Goal: Information Seeking & Learning: Check status

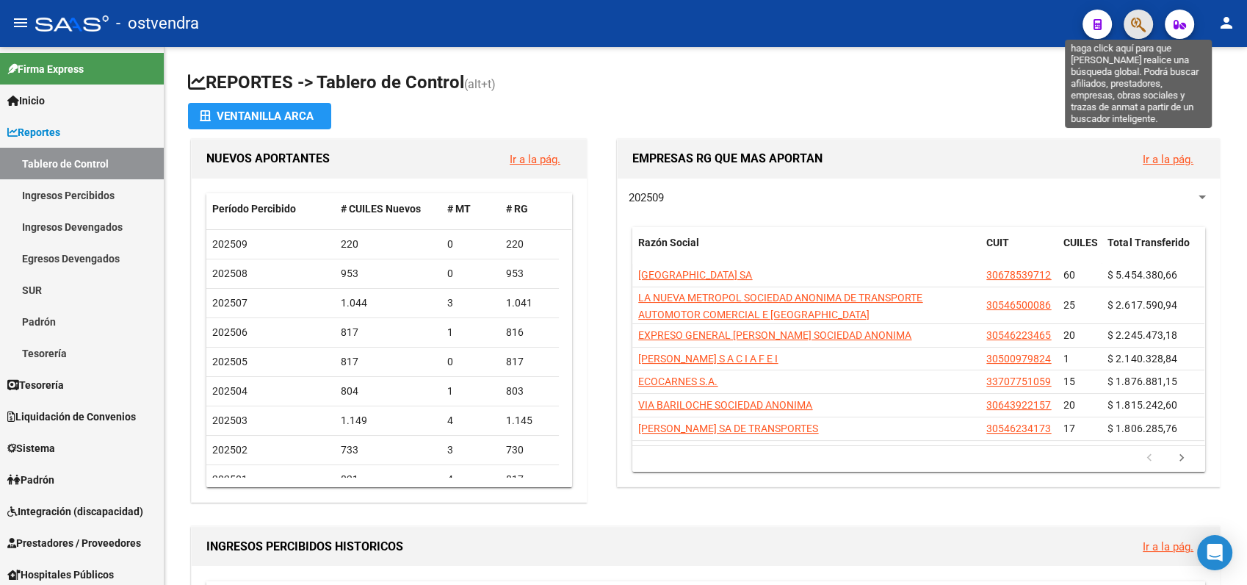
click at [1139, 18] on icon "button" at bounding box center [1138, 24] width 15 height 17
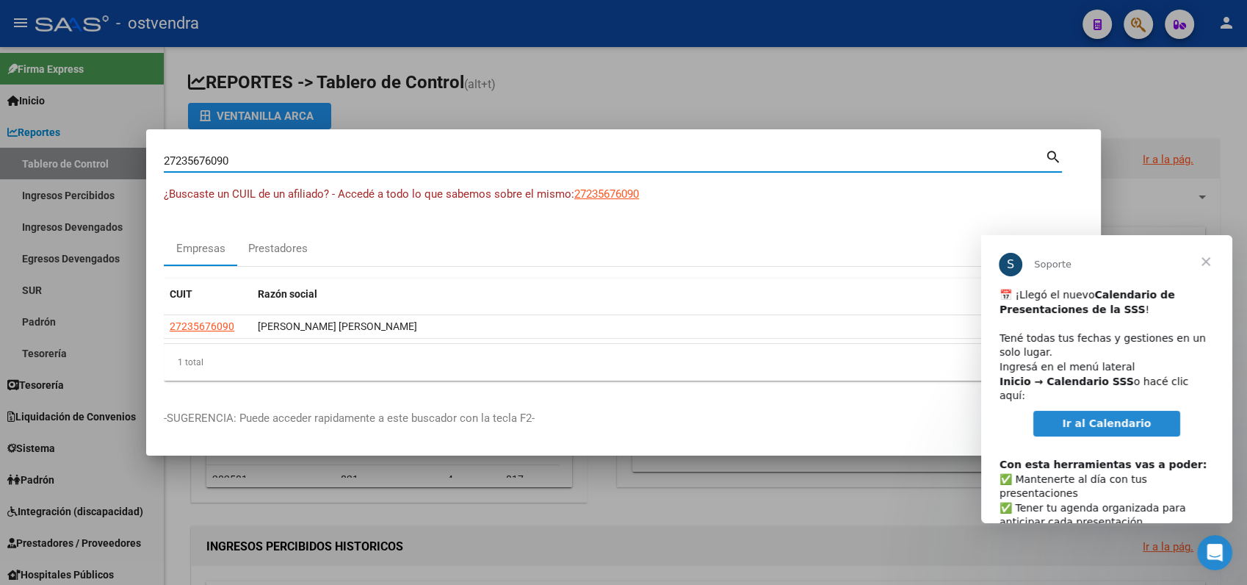
drag, startPoint x: 259, startPoint y: 149, endPoint x: 253, endPoint y: 153, distance: 7.6
click at [256, 151] on div "27235676090 Buscar (apellido, dni, [PERSON_NAME], [PERSON_NAME], cuit, obra soc…" at bounding box center [605, 161] width 882 height 22
type input "2"
paste input "20571805376"
type input "20571805376"
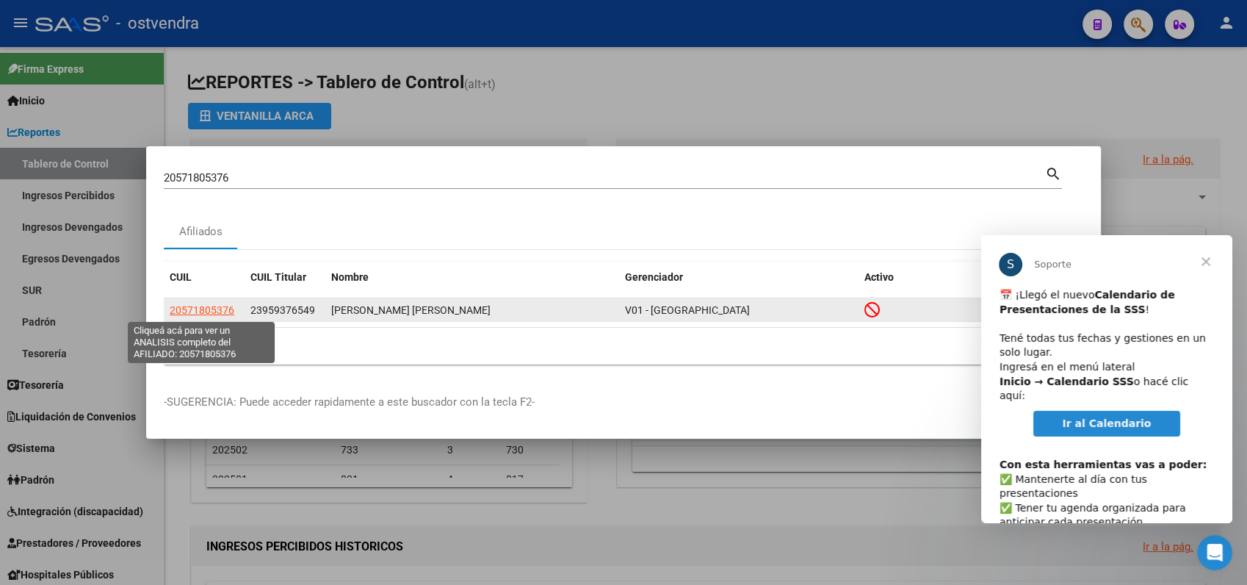
click at [184, 307] on span "20571805376" at bounding box center [202, 310] width 65 height 12
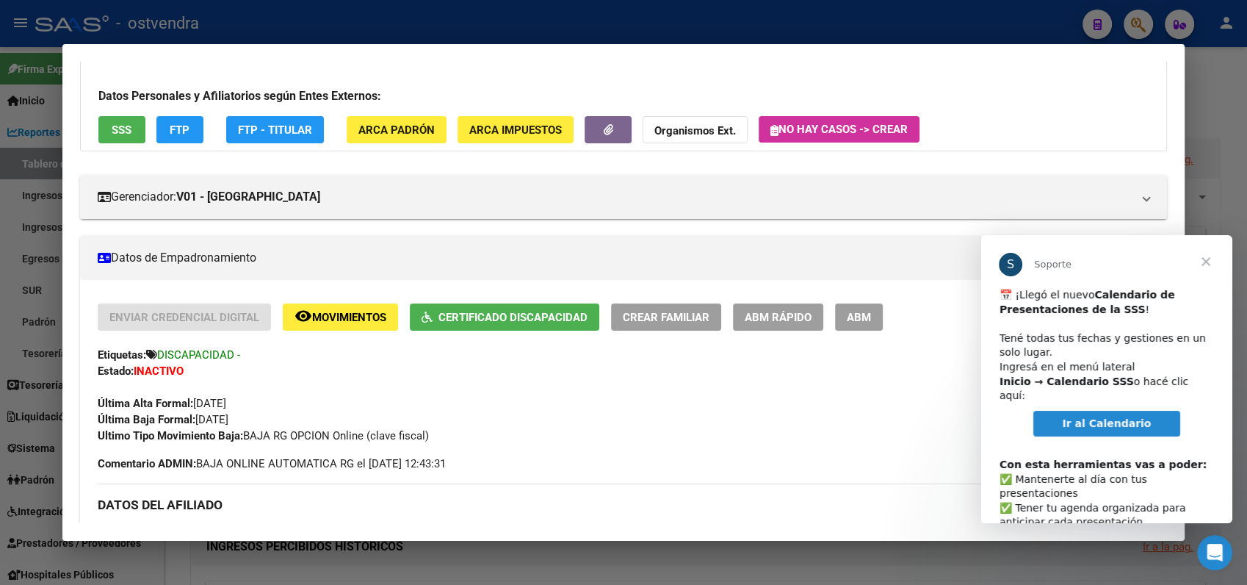
scroll to position [163, 0]
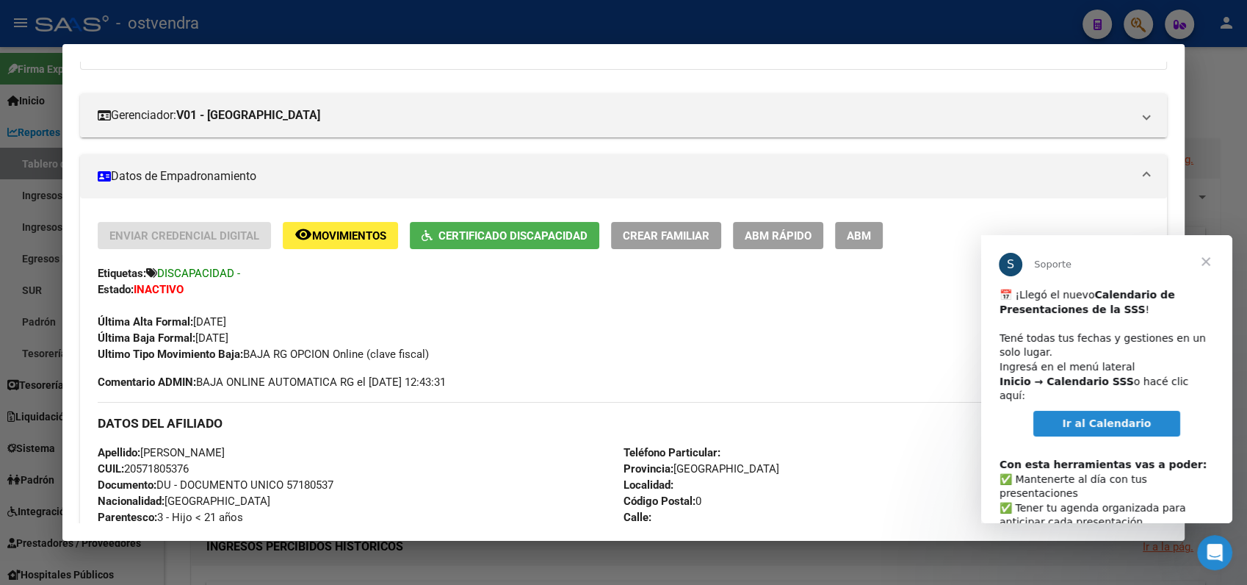
drag, startPoint x: 195, startPoint y: 318, endPoint x: 490, endPoint y: 358, distance: 297.3
click at [490, 358] on div "Enviar Credencial Digital remove_red_eye Movimientos Certificado Discapacidad C…" at bounding box center [624, 292] width 1052 height 140
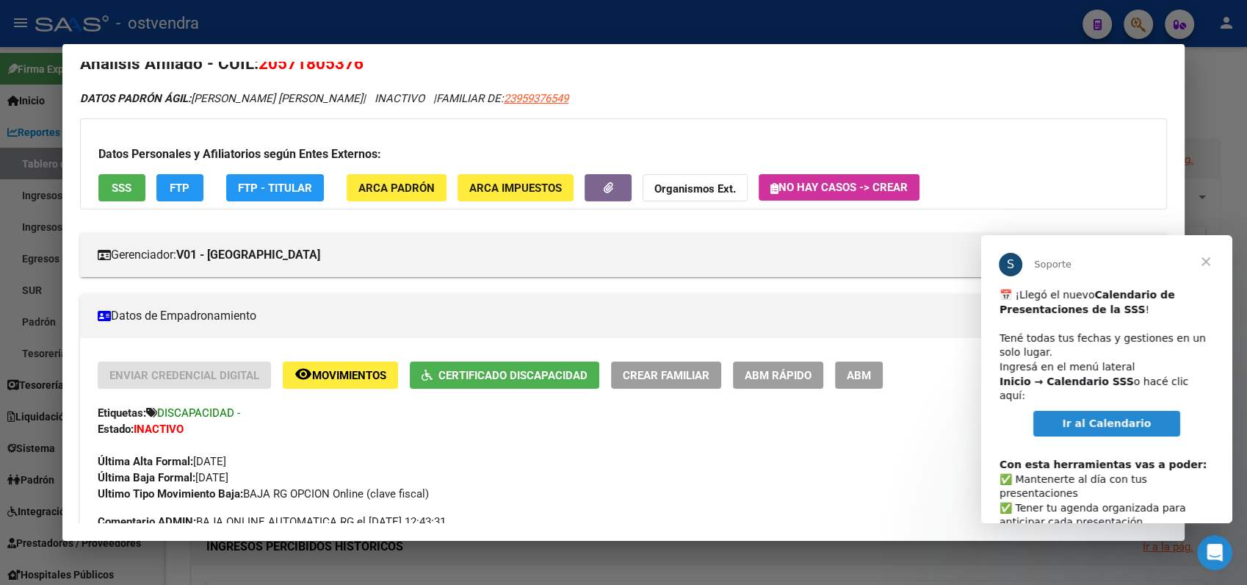
scroll to position [0, 0]
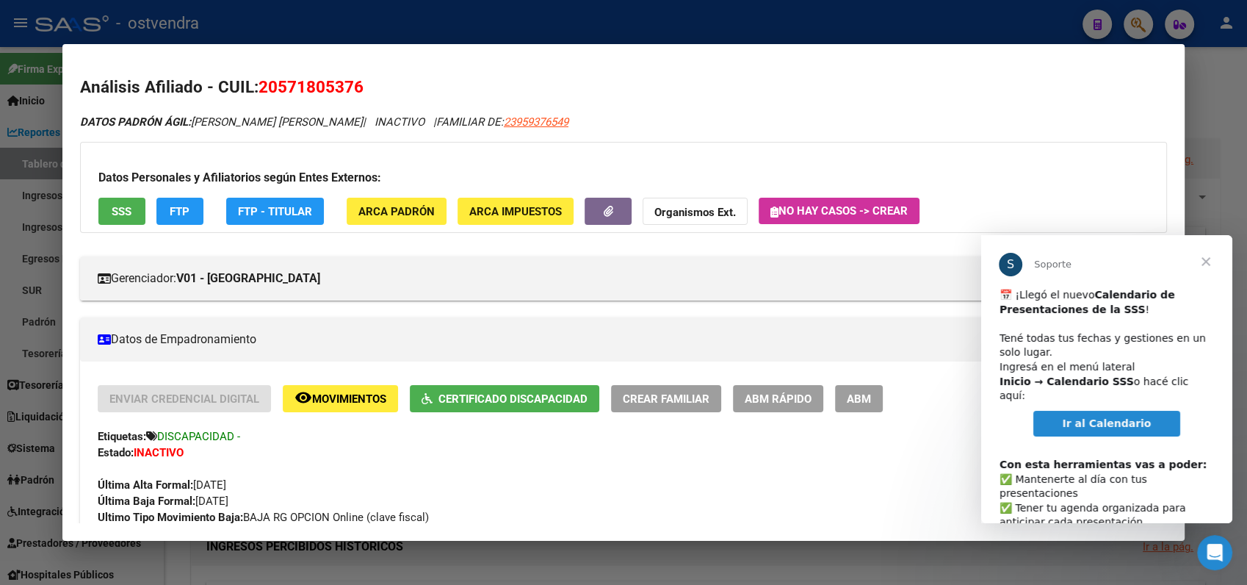
click at [1206, 264] on span "Cerrar" at bounding box center [1206, 261] width 53 height 53
